Goal: Information Seeking & Learning: Learn about a topic

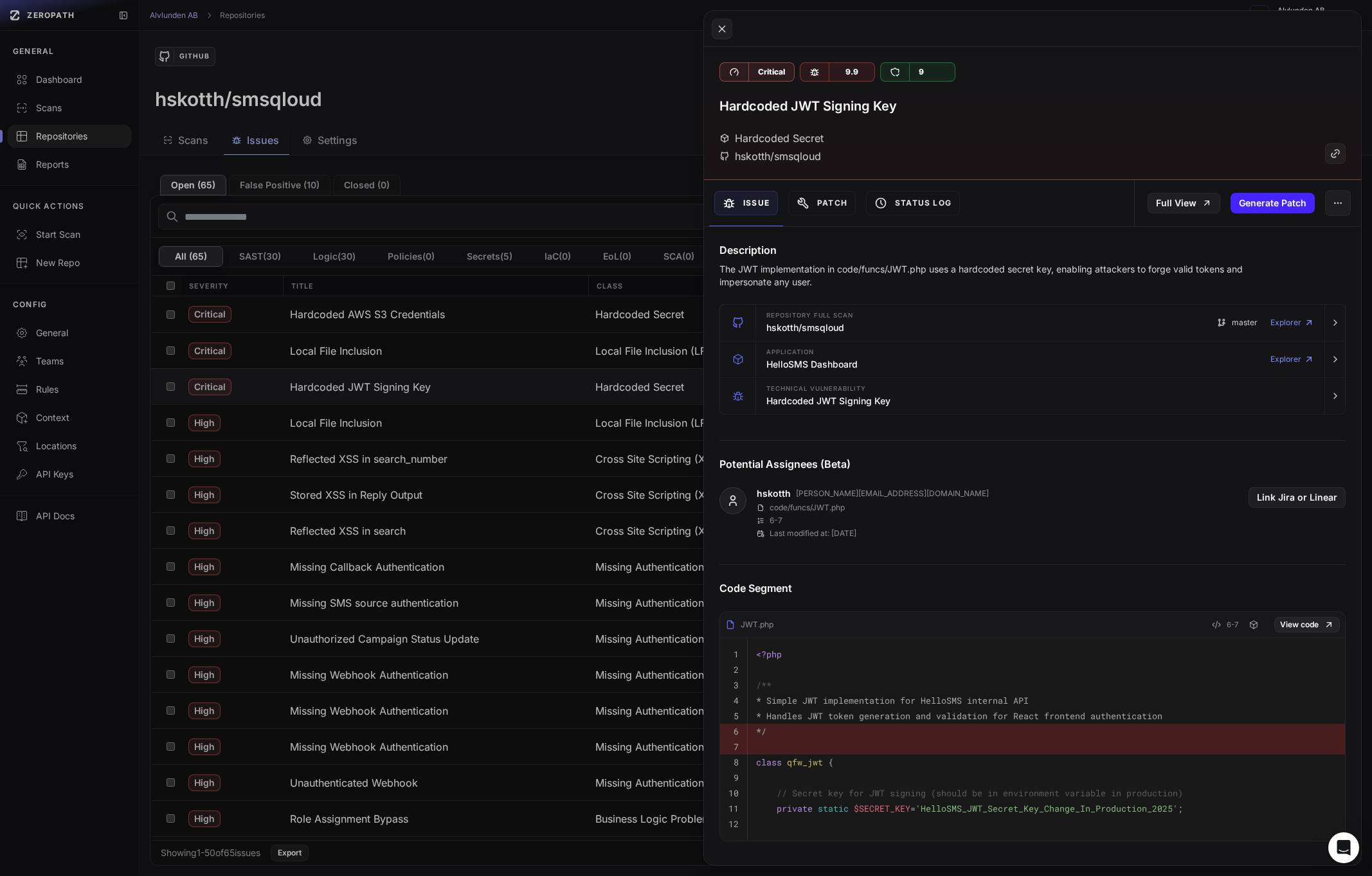
click at [541, 204] on button at bounding box center [686, 438] width 1372 height 876
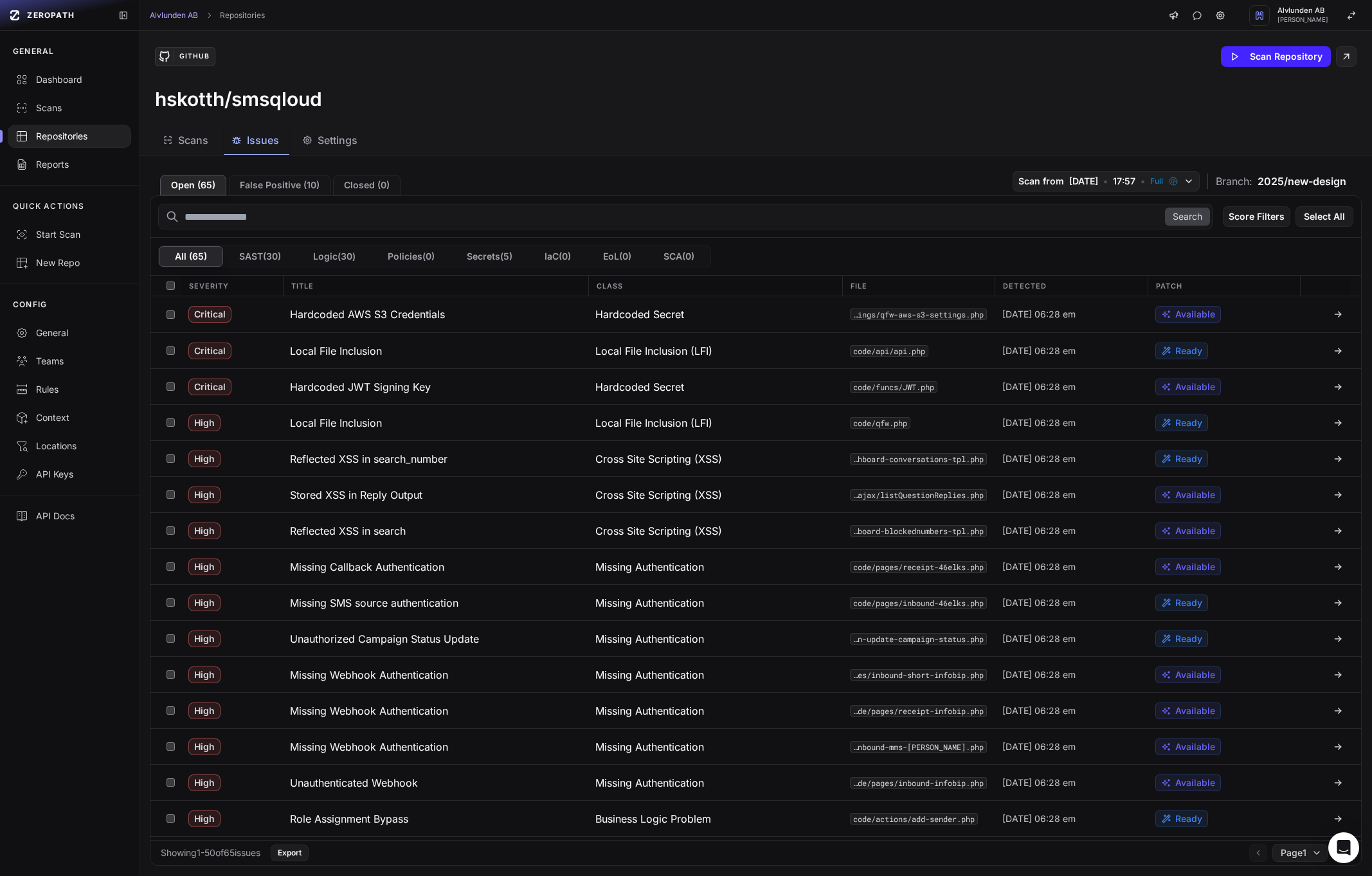
click at [1287, 176] on span "2025/new-design" at bounding box center [1302, 181] width 88 height 15
click at [1258, 180] on span "2025/new-design" at bounding box center [1302, 181] width 88 height 15
click at [332, 141] on span "Settings" at bounding box center [337, 140] width 40 height 15
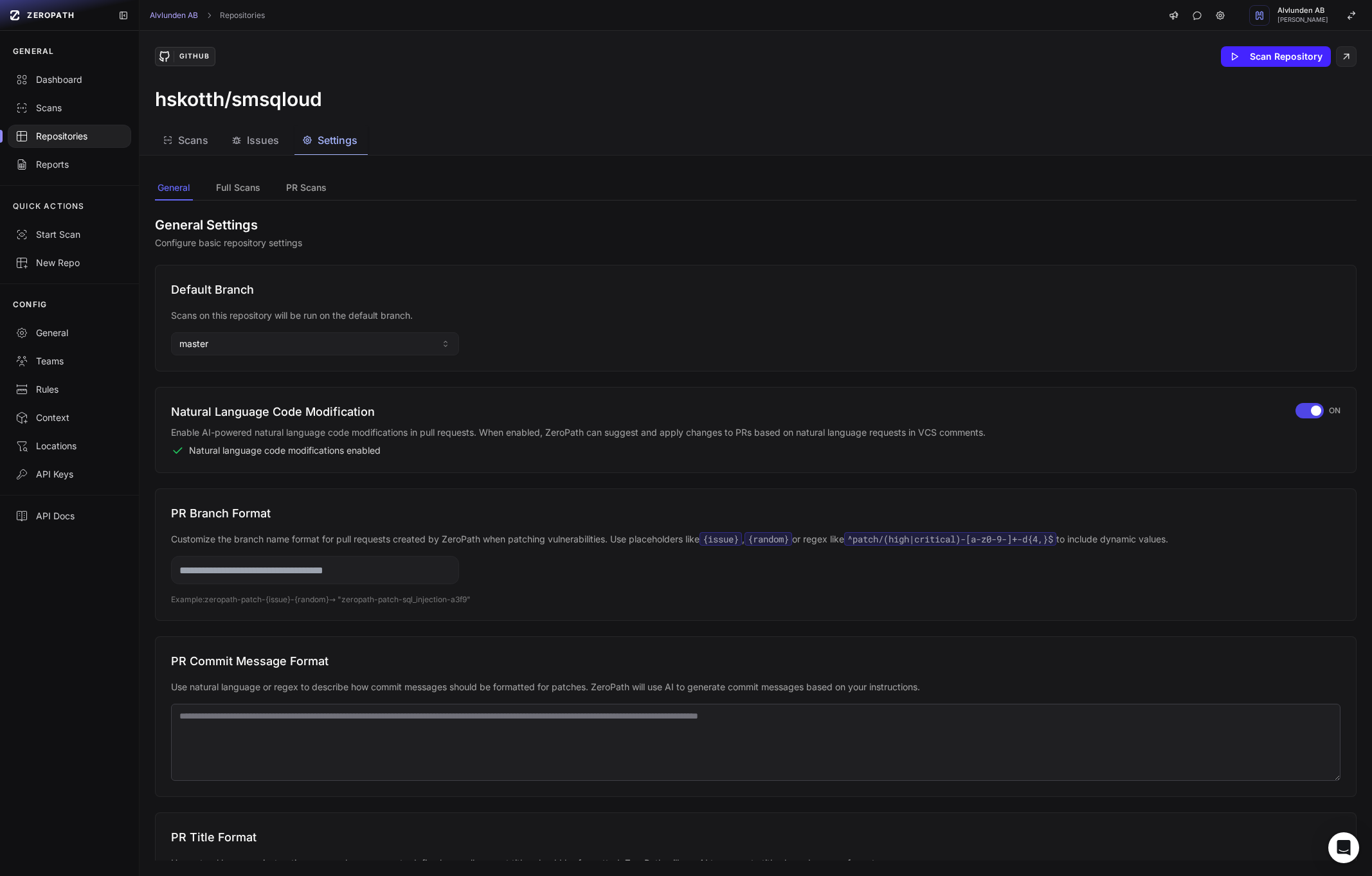
click at [294, 130] on button "Issues" at bounding box center [331, 140] width 73 height 29
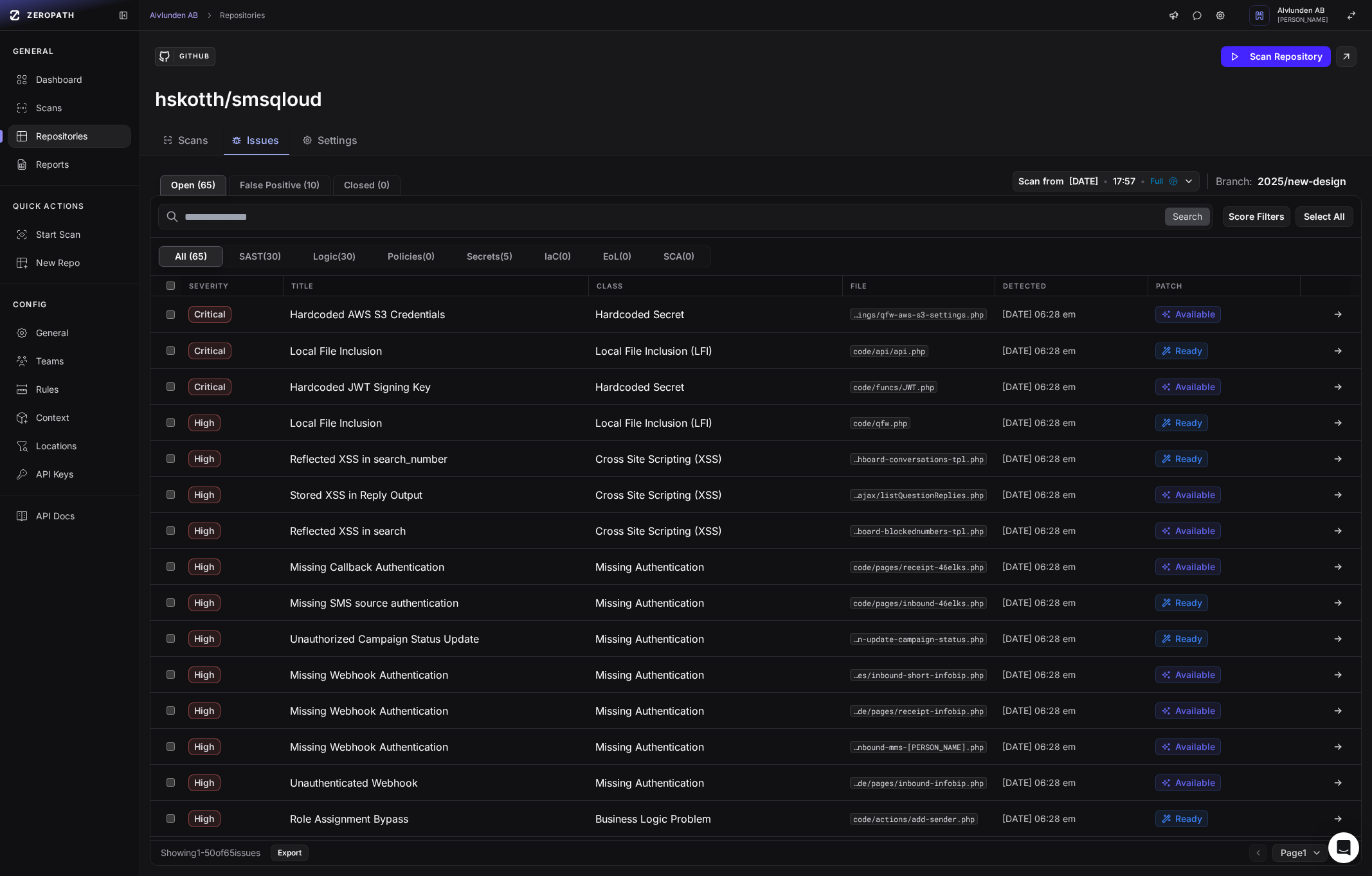
click at [187, 139] on span "Scans" at bounding box center [193, 140] width 31 height 15
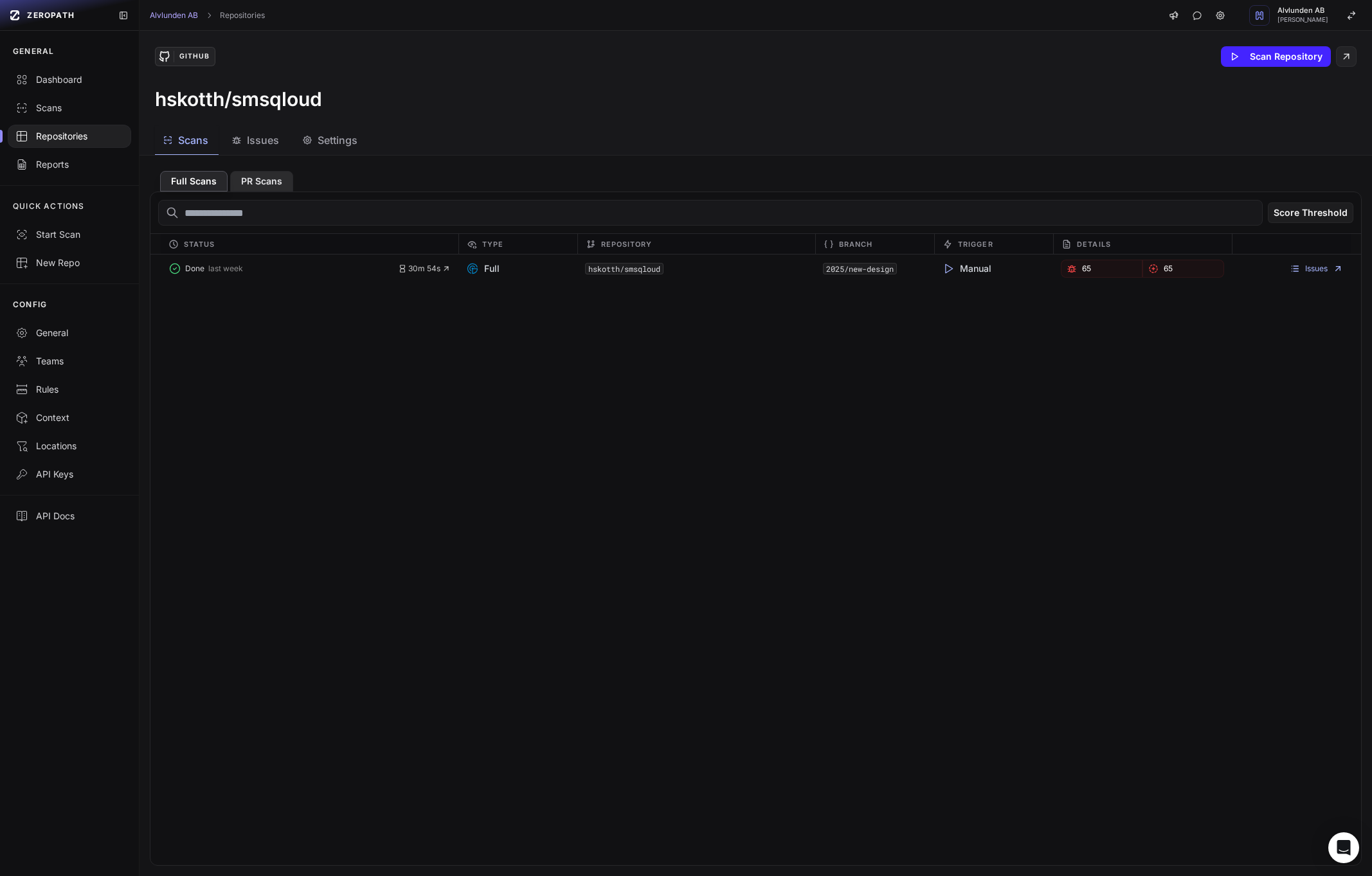
click at [253, 182] on button "PR Scans" at bounding box center [262, 181] width 63 height 20
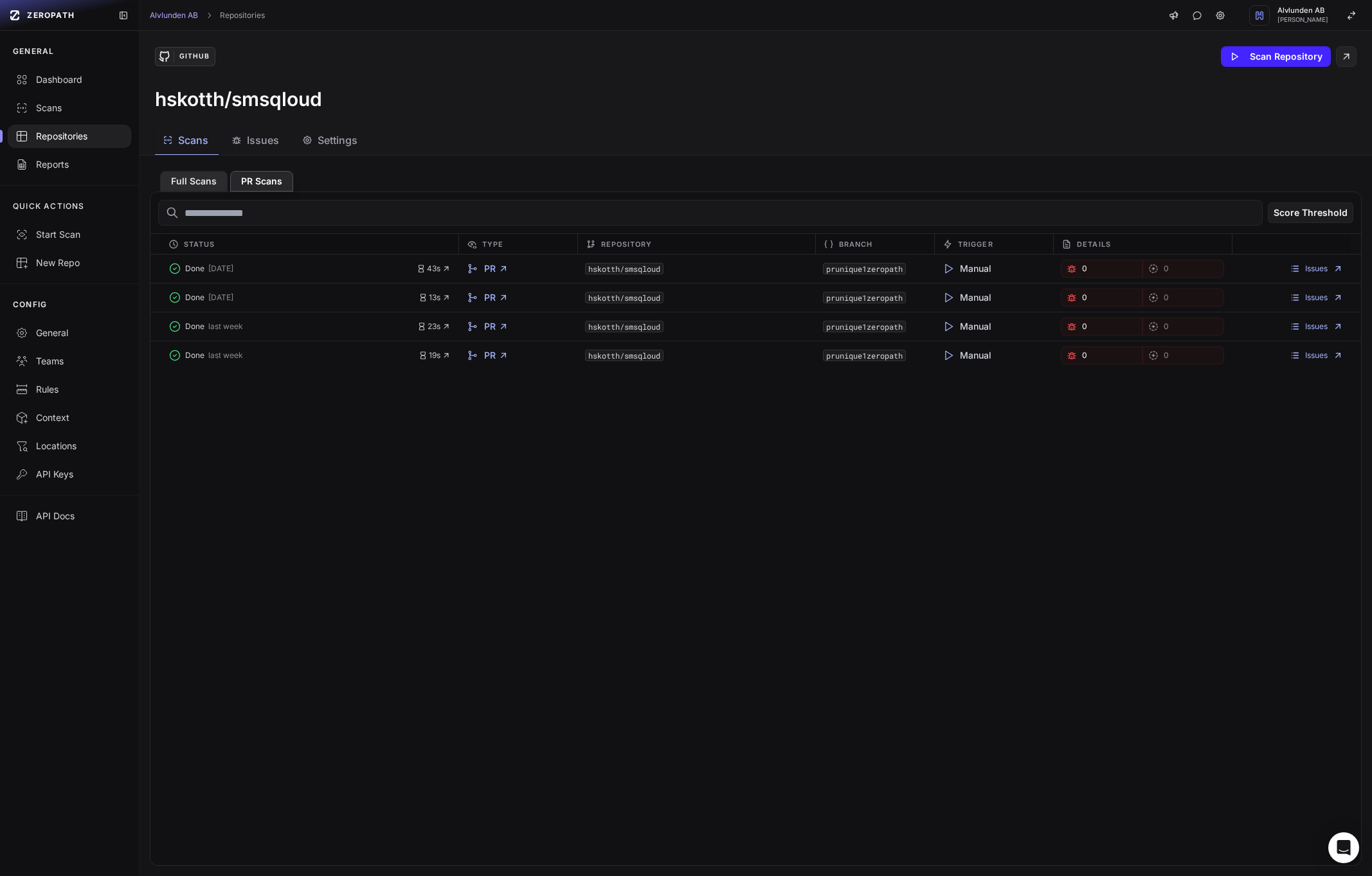
click at [202, 180] on button "Full Scans" at bounding box center [193, 181] width 67 height 20
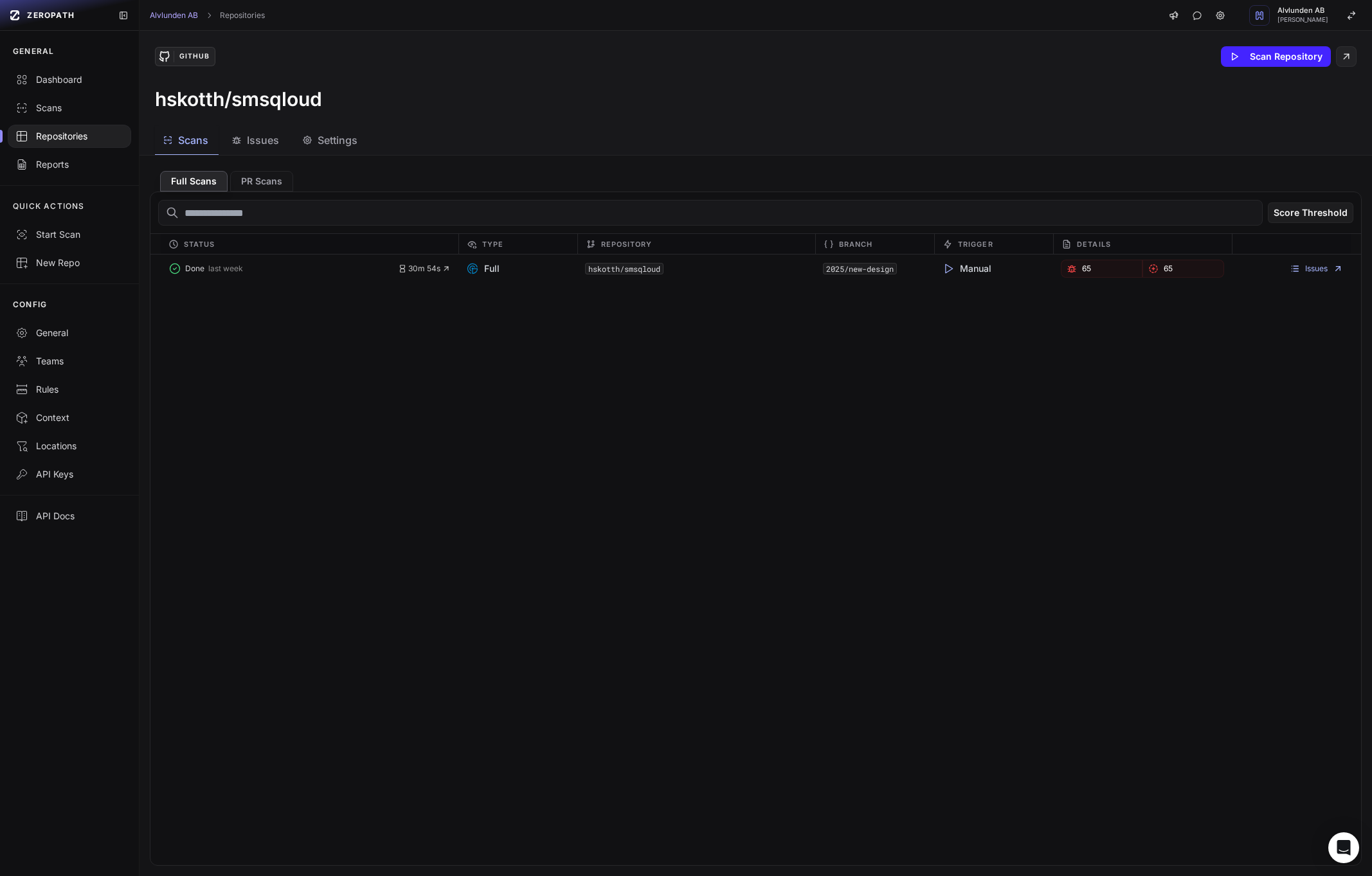
click at [249, 141] on span "Issues" at bounding box center [263, 140] width 32 height 15
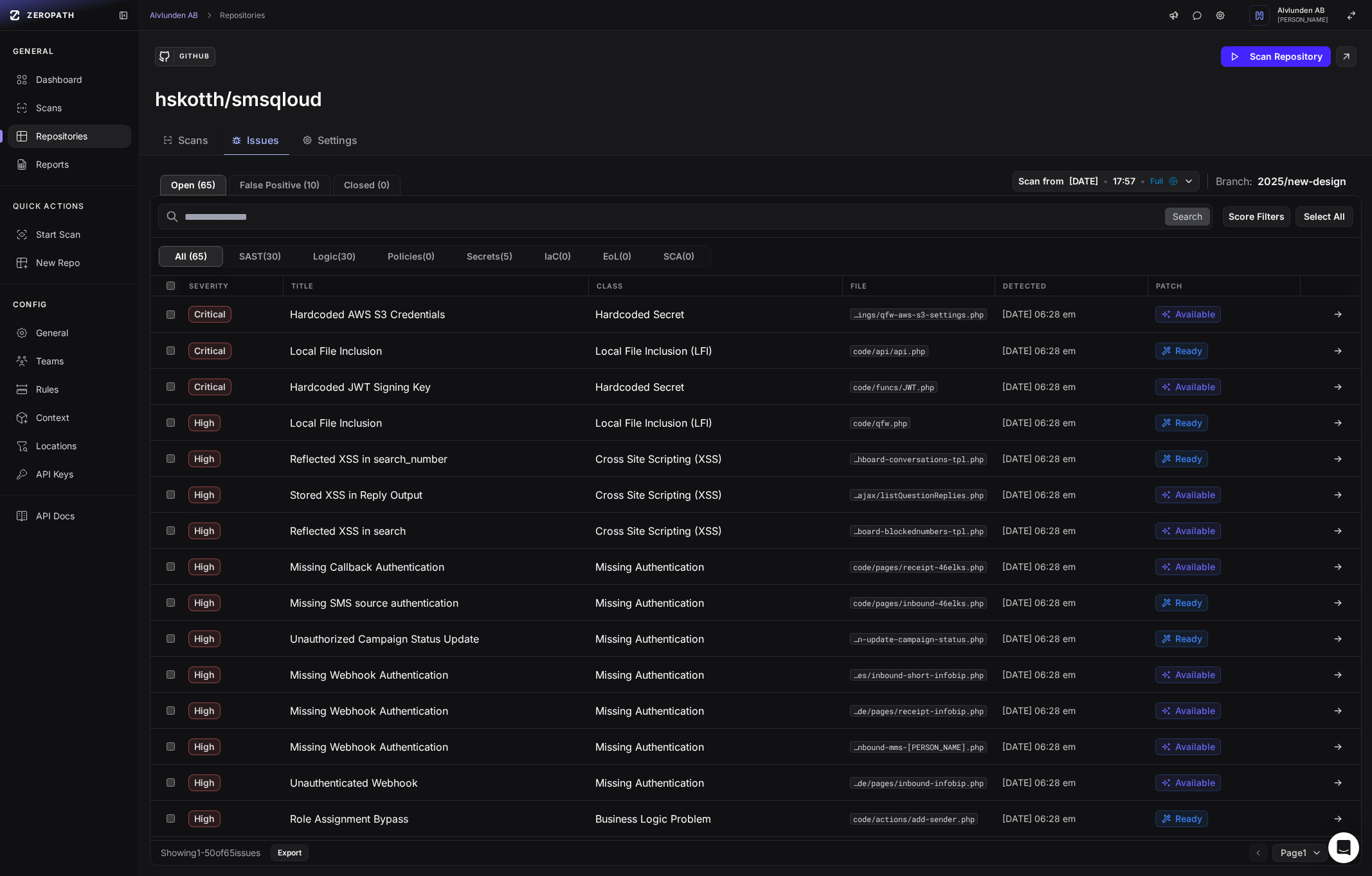
click at [1261, 185] on span "2025/new-design" at bounding box center [1302, 181] width 88 height 15
click at [1272, 51] on button "Scan Repository" at bounding box center [1276, 56] width 110 height 20
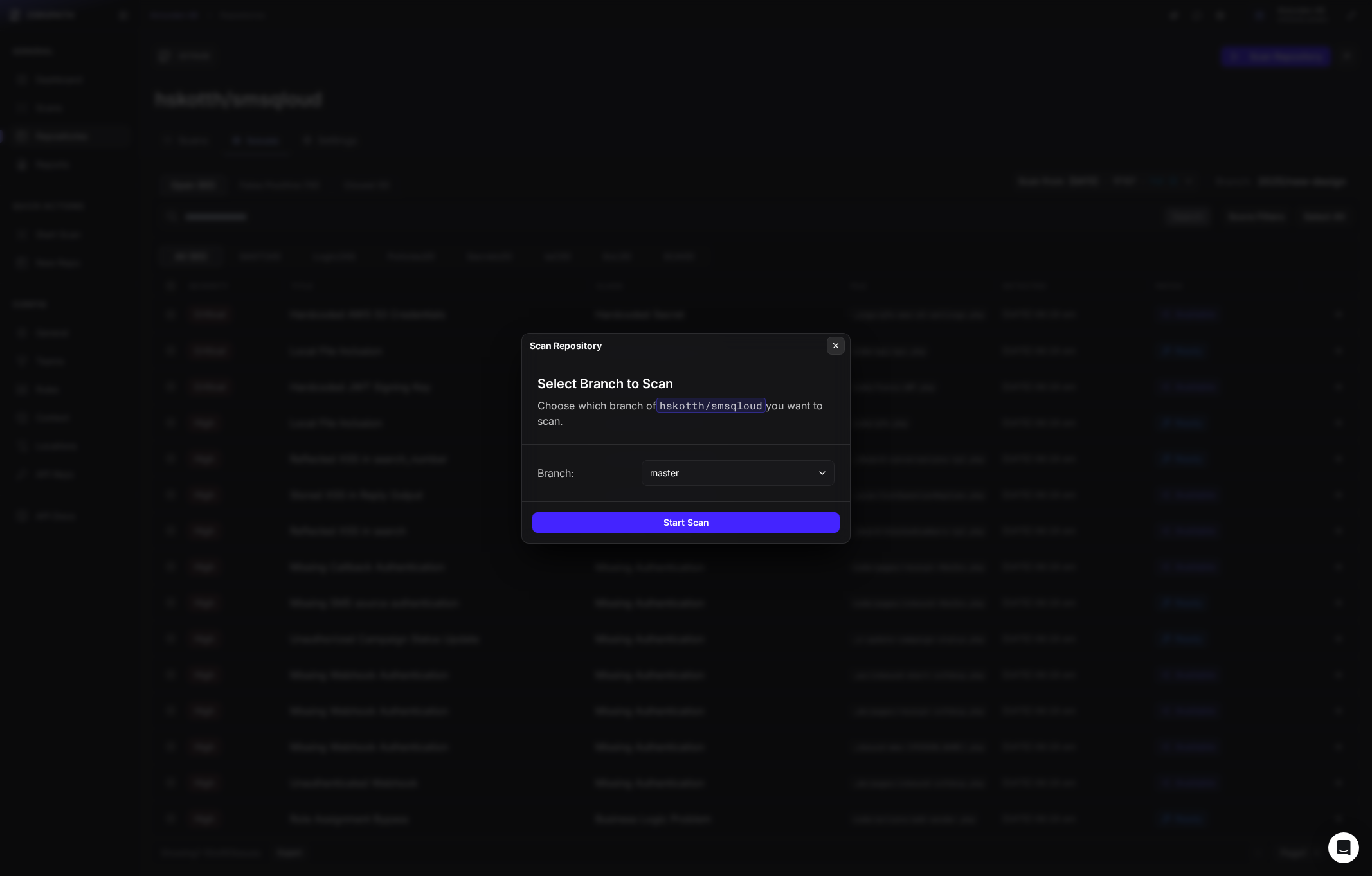
click at [839, 346] on icon at bounding box center [835, 346] width 9 height 10
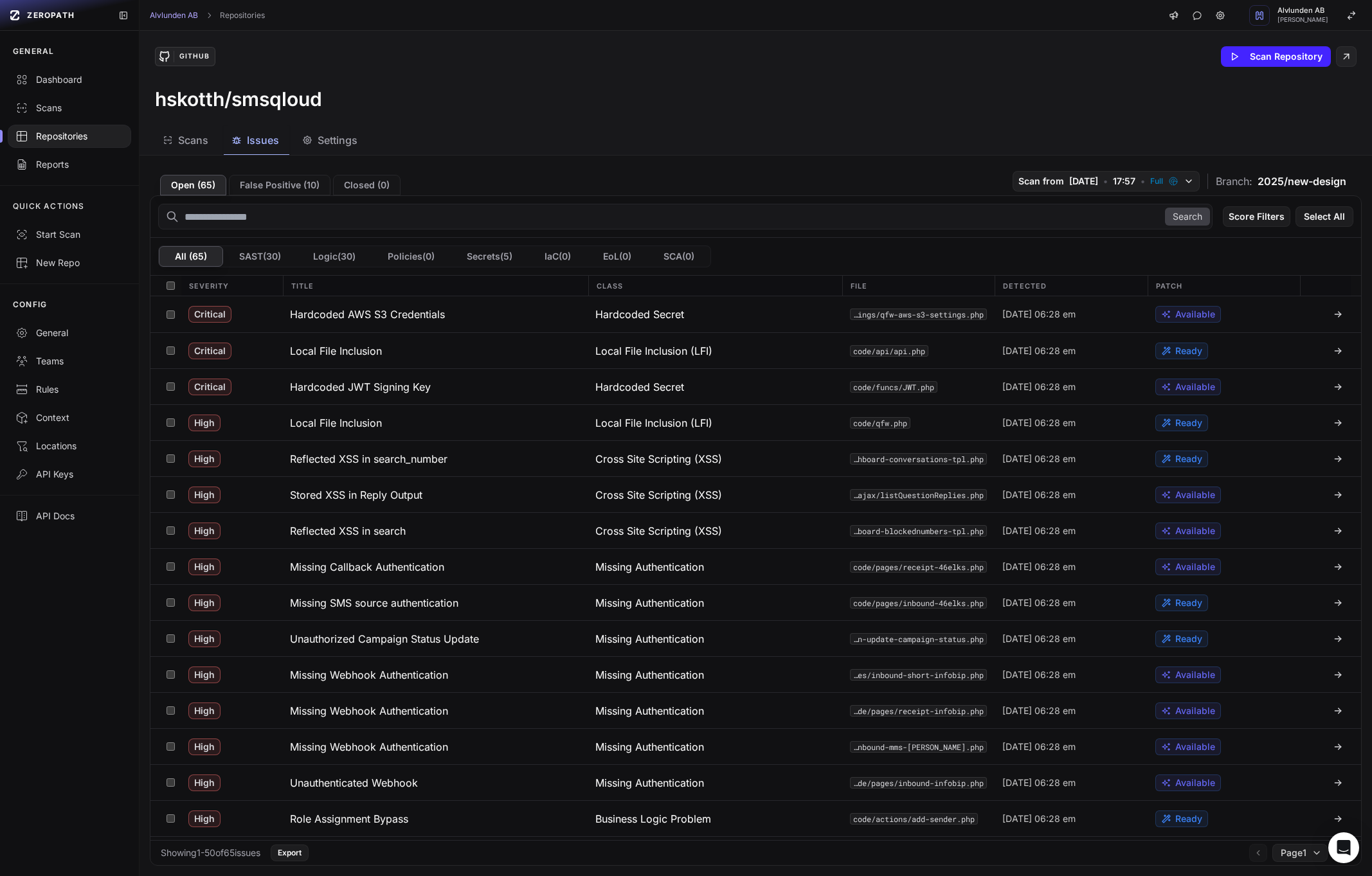
click at [821, 169] on div "Open ( 65 ) False Positive ( 10 ) Closed ( 0 ) Scan from [DATE] • 17:57 • Full …" at bounding box center [755, 180] width 1212 height 30
click at [267, 213] on input "text" at bounding box center [686, 217] width 1055 height 26
type input "******"
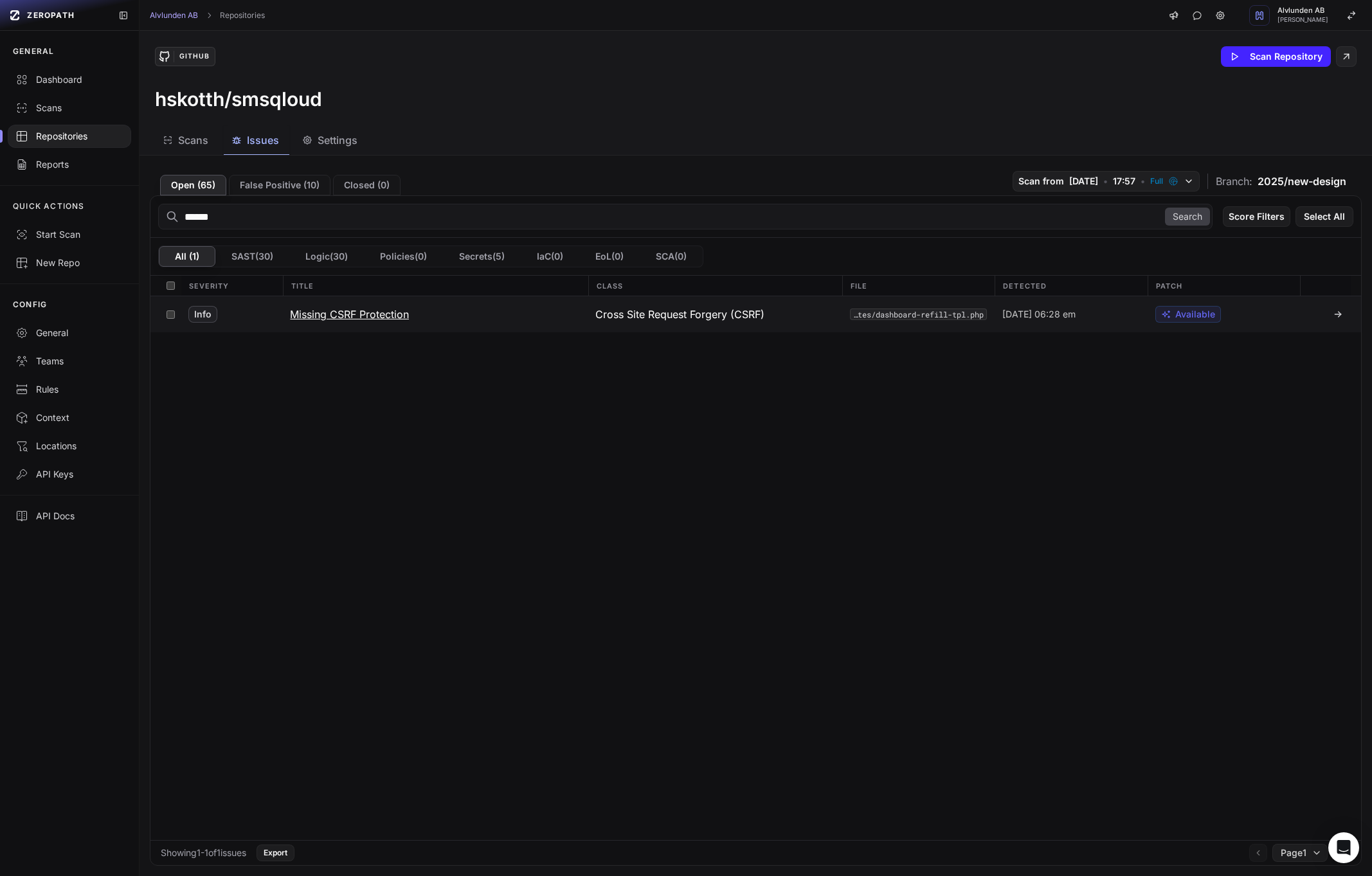
click at [360, 313] on h3 "Missing CSRF Protection" at bounding box center [350, 315] width 119 height 15
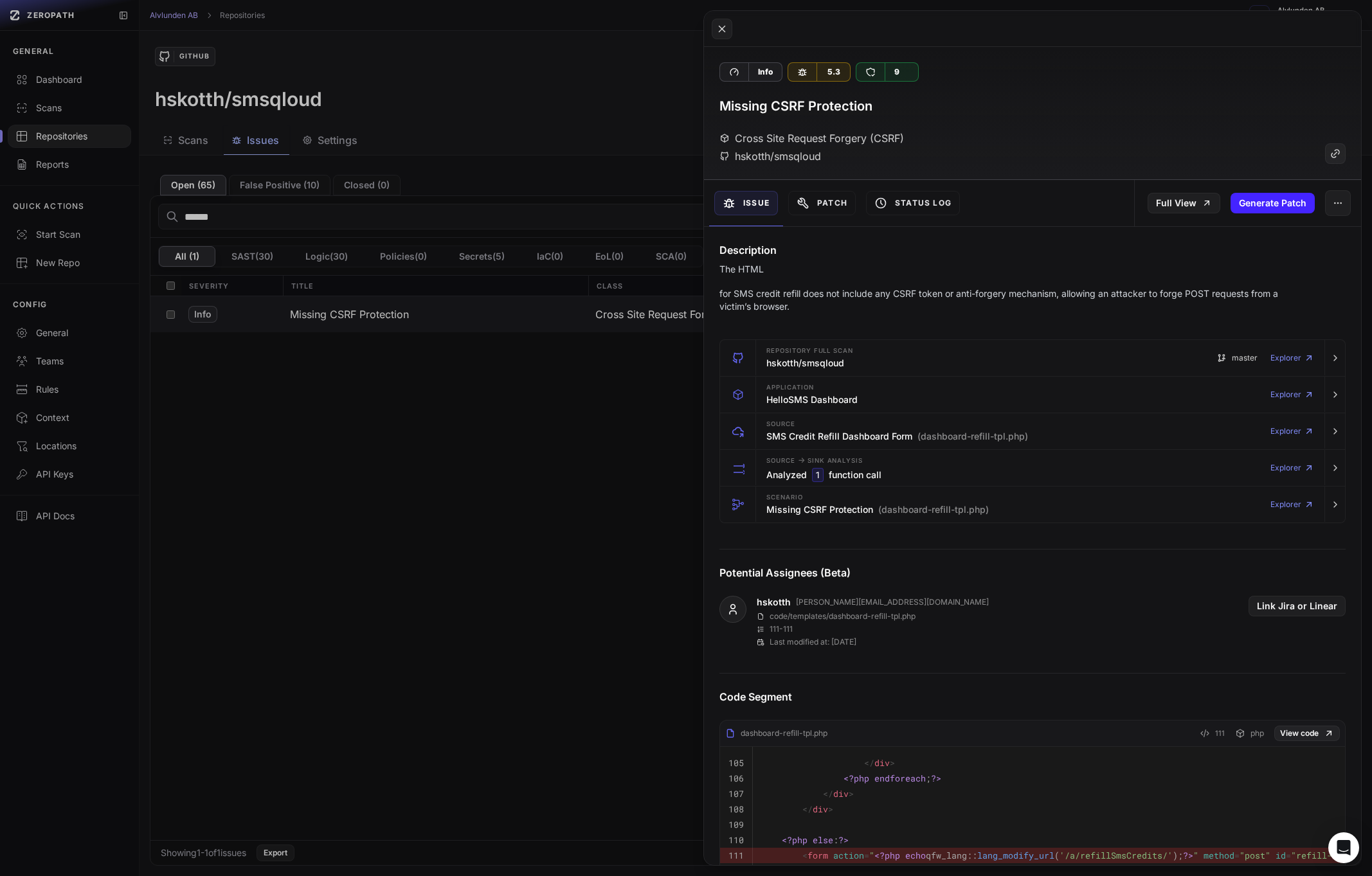
click at [399, 470] on button at bounding box center [686, 438] width 1372 height 876
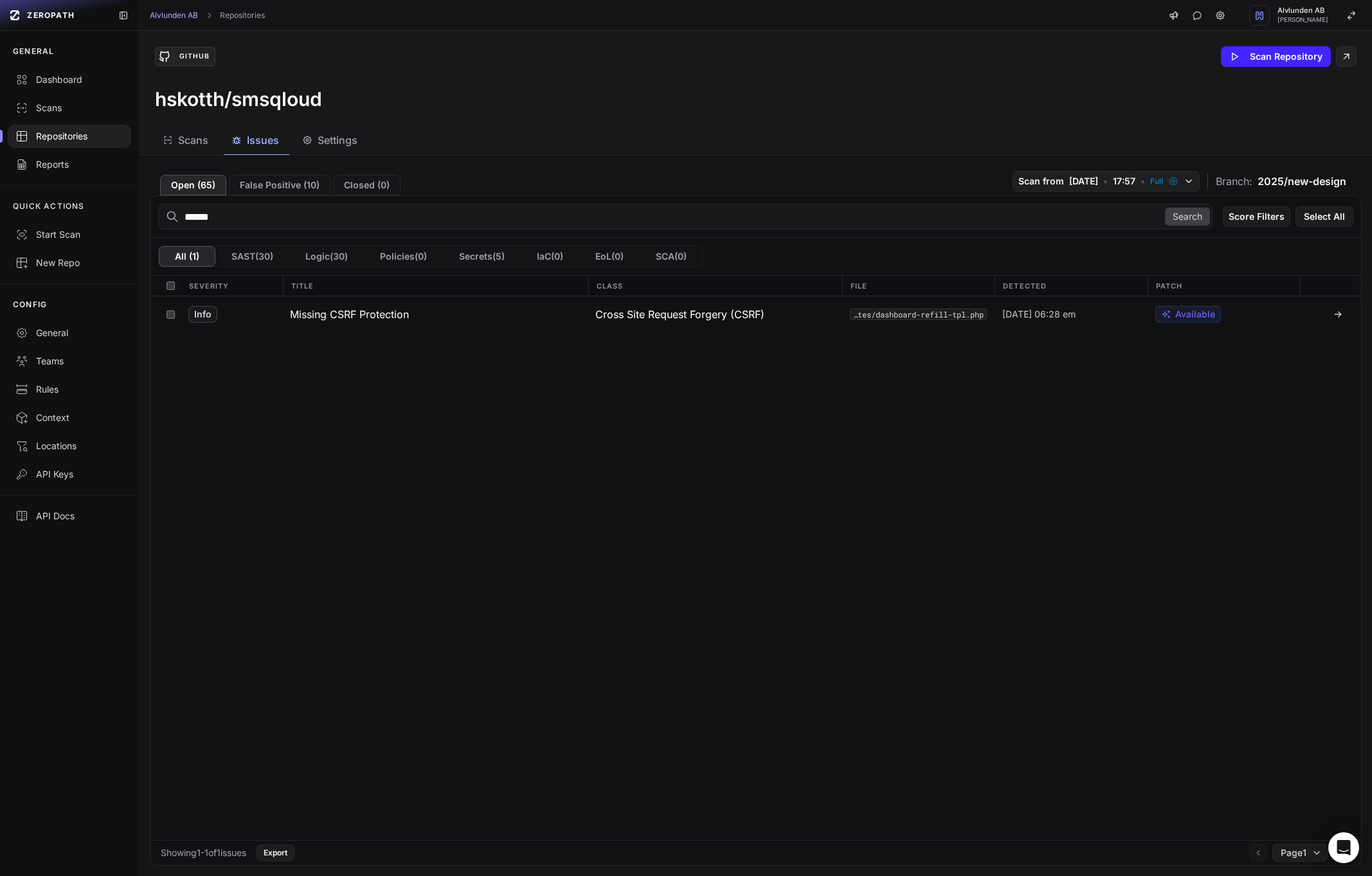
click at [341, 458] on div "Info Missing CSRF Protection Cross Site Request Forgery (CSRF) code/templates/d…" at bounding box center [755, 568] width 1210 height 544
